Goal: Navigation & Orientation: Find specific page/section

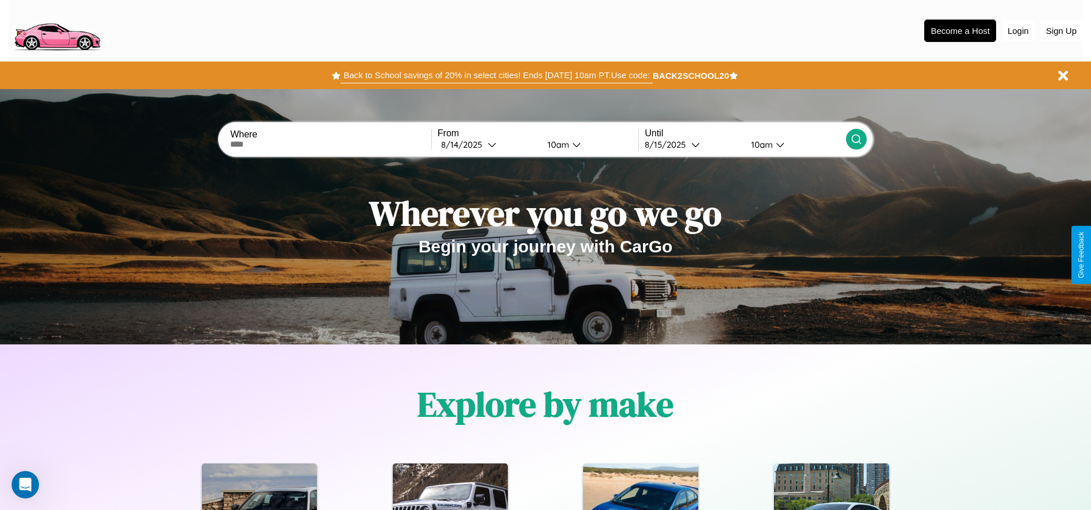
click at [496, 75] on button "Back to School savings of 20% in select cities! Ends [DATE] 10am PT. Use code:" at bounding box center [496, 75] width 312 height 16
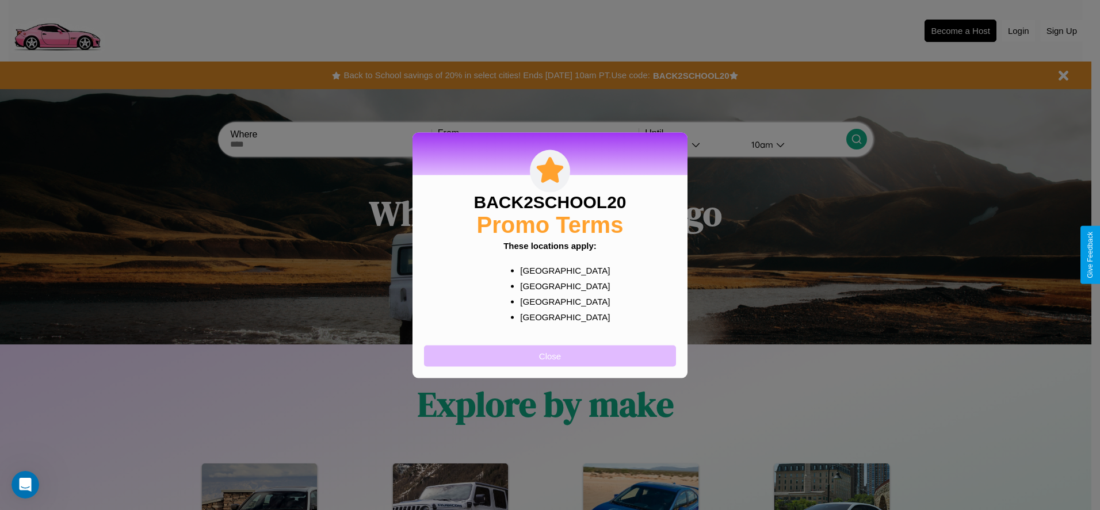
click at [550, 355] on button "Close" at bounding box center [550, 355] width 252 height 21
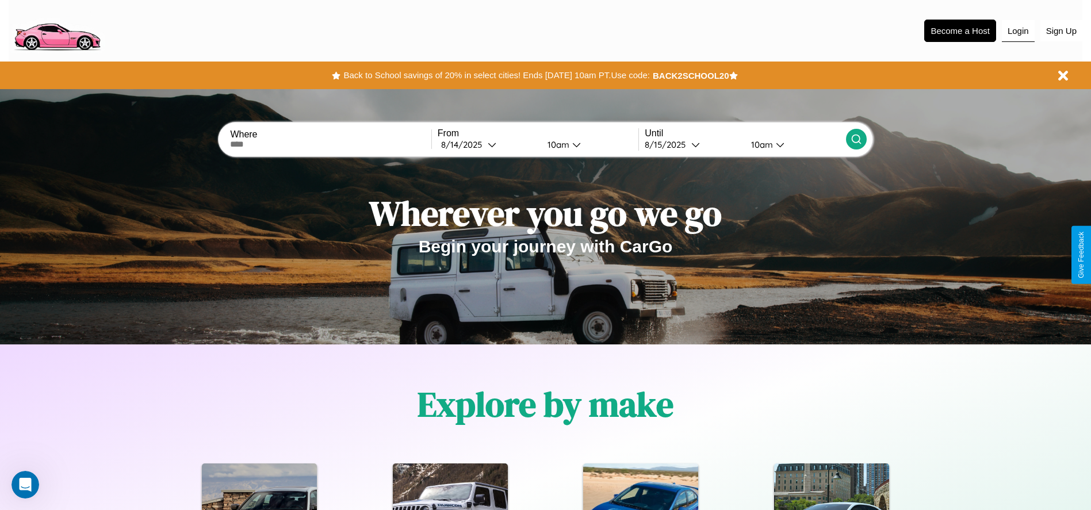
click at [1018, 30] on button "Login" at bounding box center [1018, 31] width 33 height 22
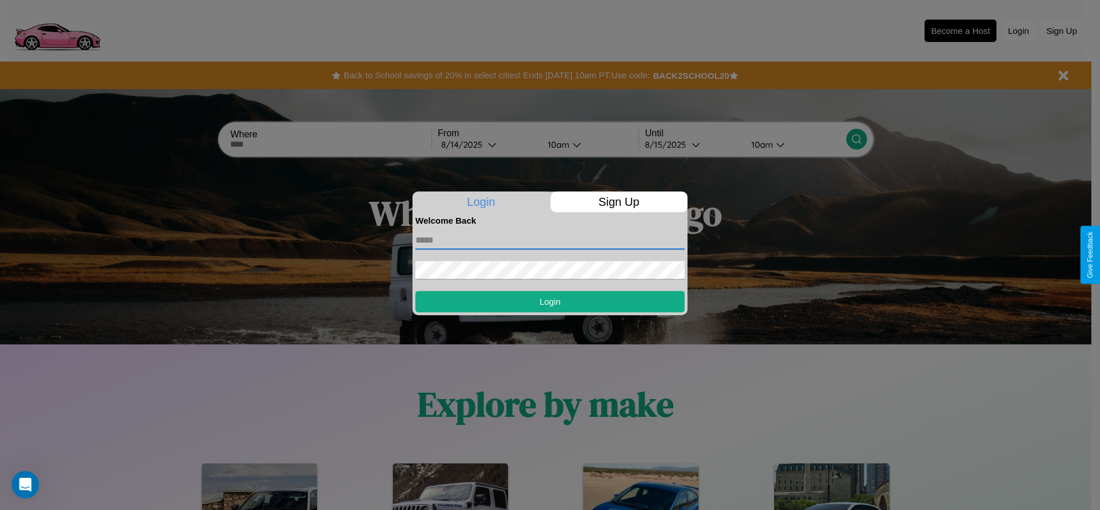
click at [550, 240] on input "text" at bounding box center [549, 240] width 269 height 18
type input "**********"
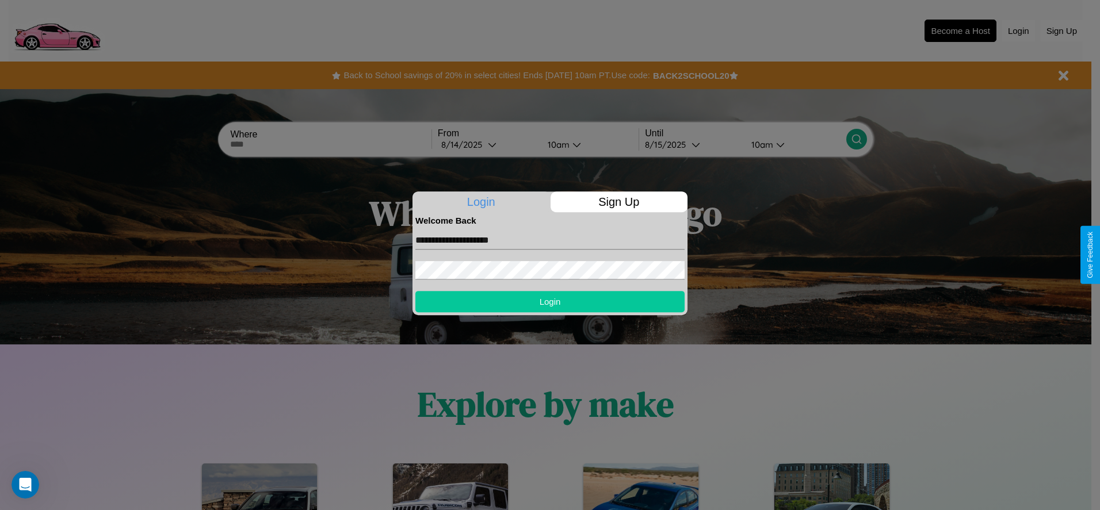
click at [550, 301] on button "Login" at bounding box center [549, 301] width 269 height 21
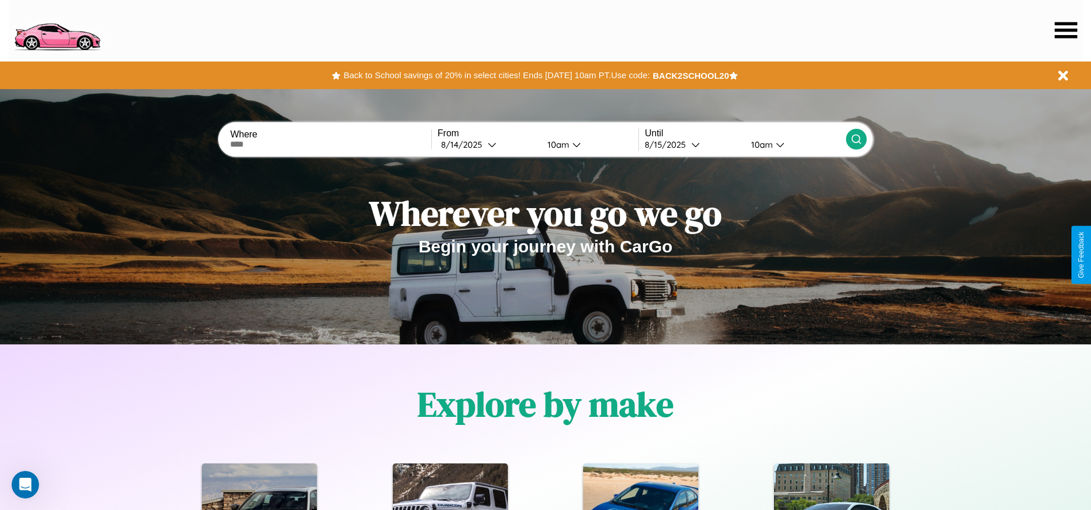
click at [1066, 30] on icon at bounding box center [1066, 30] width 22 height 16
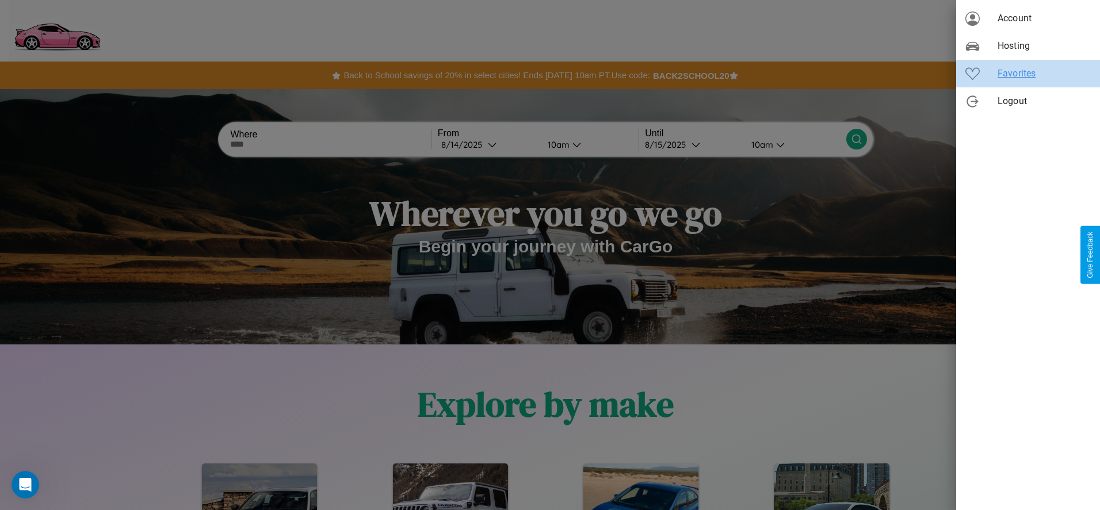
click at [1028, 74] on span "Favorites" at bounding box center [1043, 74] width 93 height 14
